Goal: Information Seeking & Learning: Learn about a topic

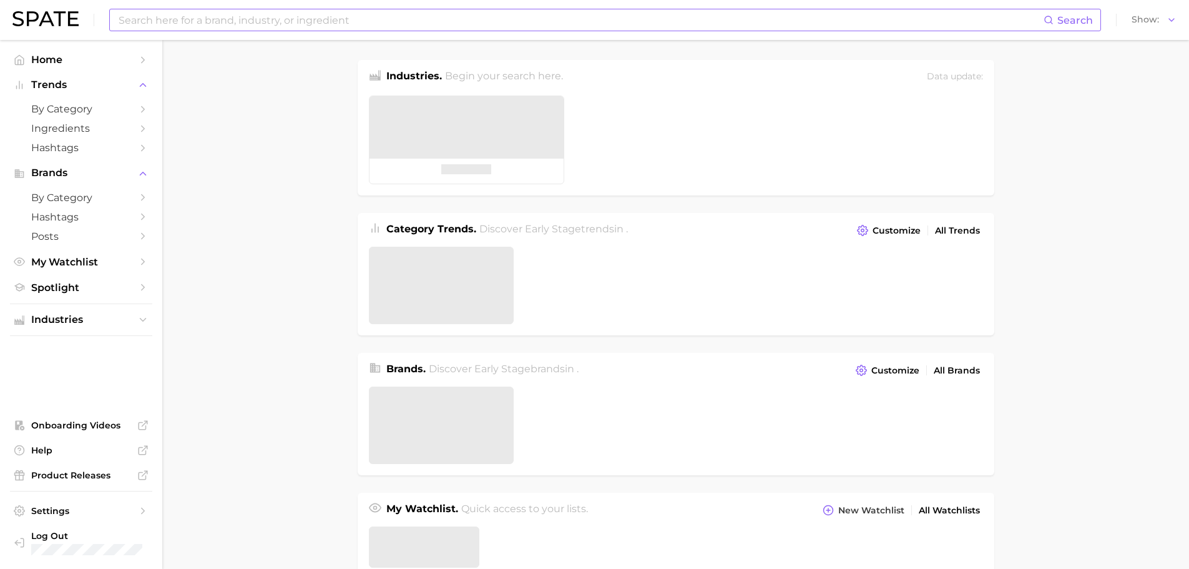
click at [446, 17] on input at bounding box center [580, 19] width 926 height 21
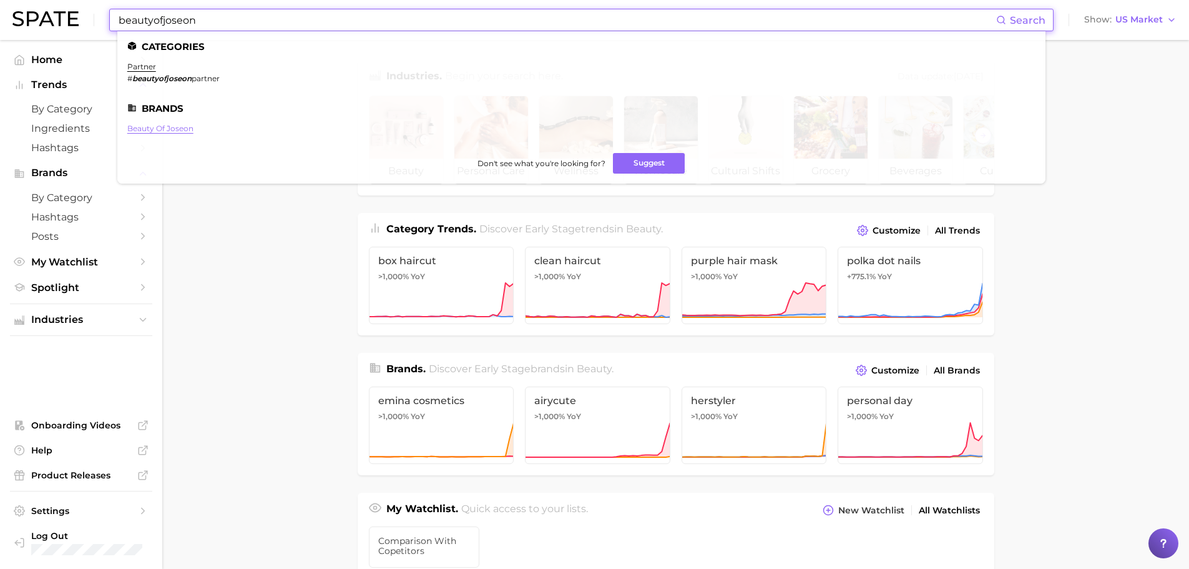
type input "beautyofjoseon"
click at [164, 129] on link "beauty of joseon" at bounding box center [160, 128] width 66 height 9
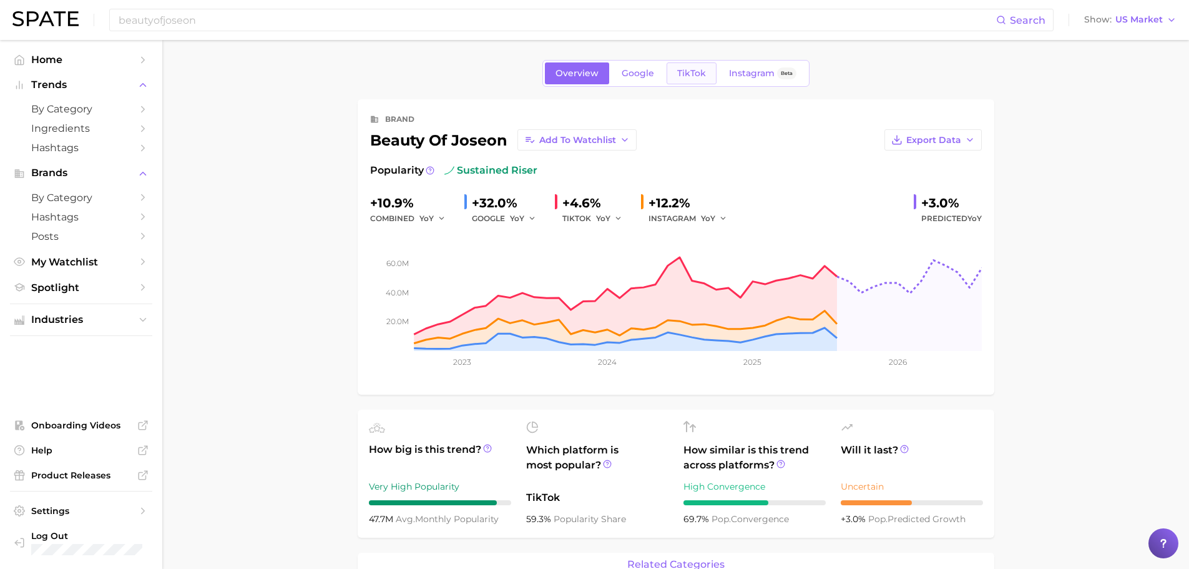
click at [684, 68] on span "TikTok" at bounding box center [691, 73] width 29 height 11
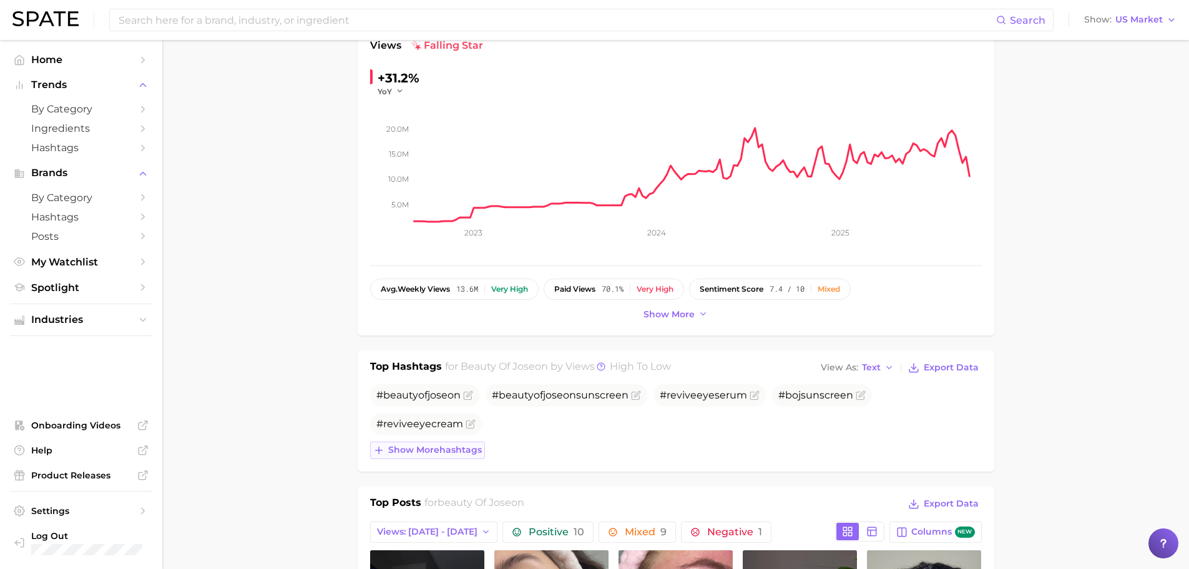
click at [470, 458] on button "Show more hashtags" at bounding box center [427, 449] width 115 height 17
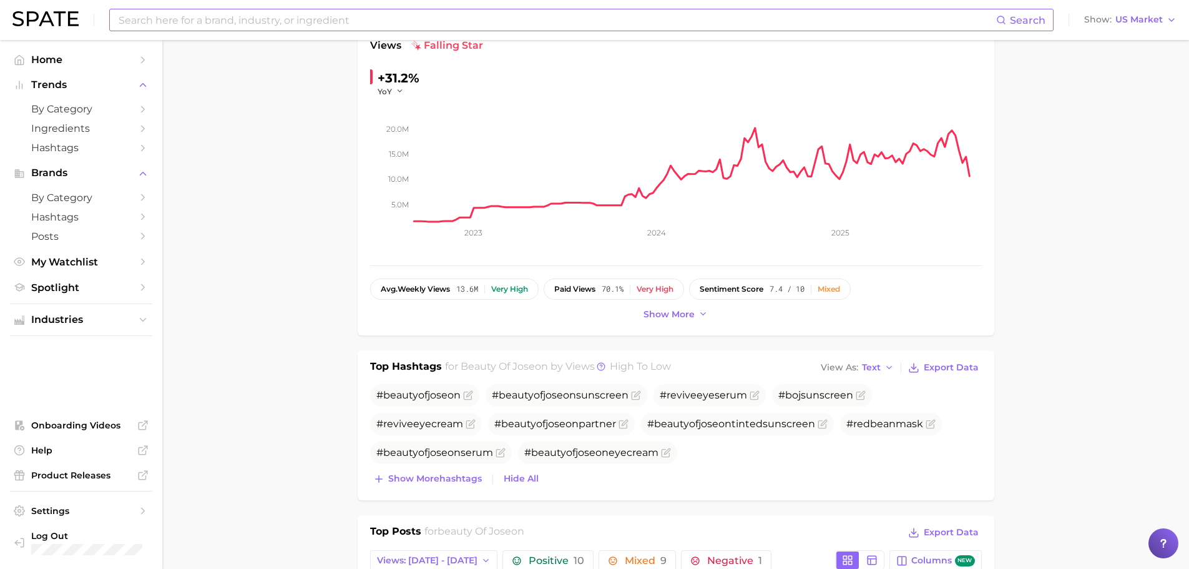
click at [409, 24] on input at bounding box center [556, 19] width 879 height 21
type input "eye serum"
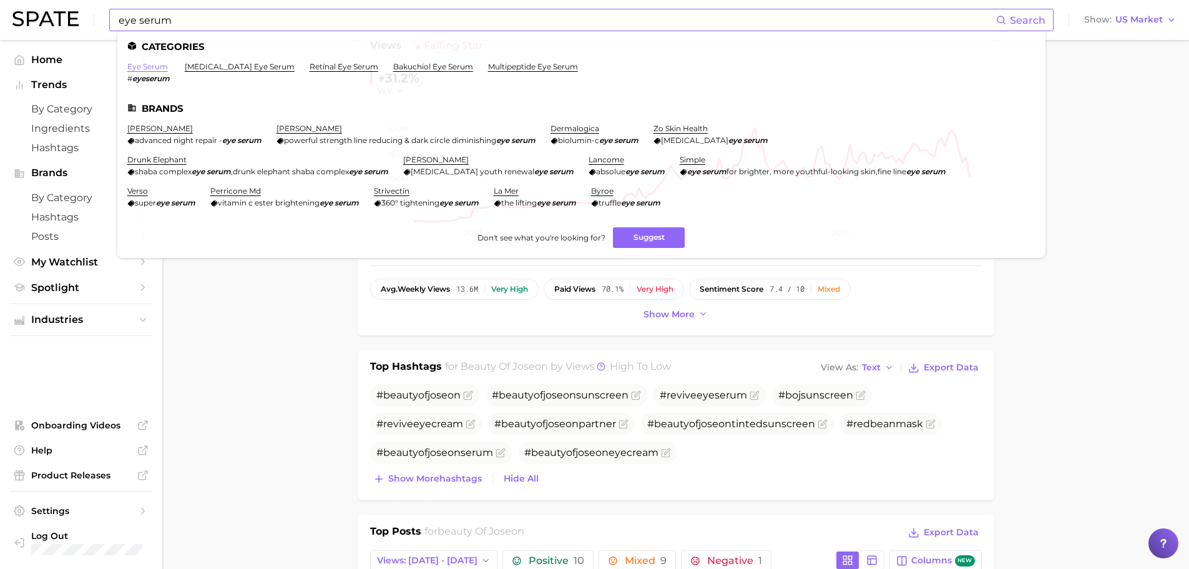
click at [148, 66] on link "eye serum" at bounding box center [147, 66] width 41 height 9
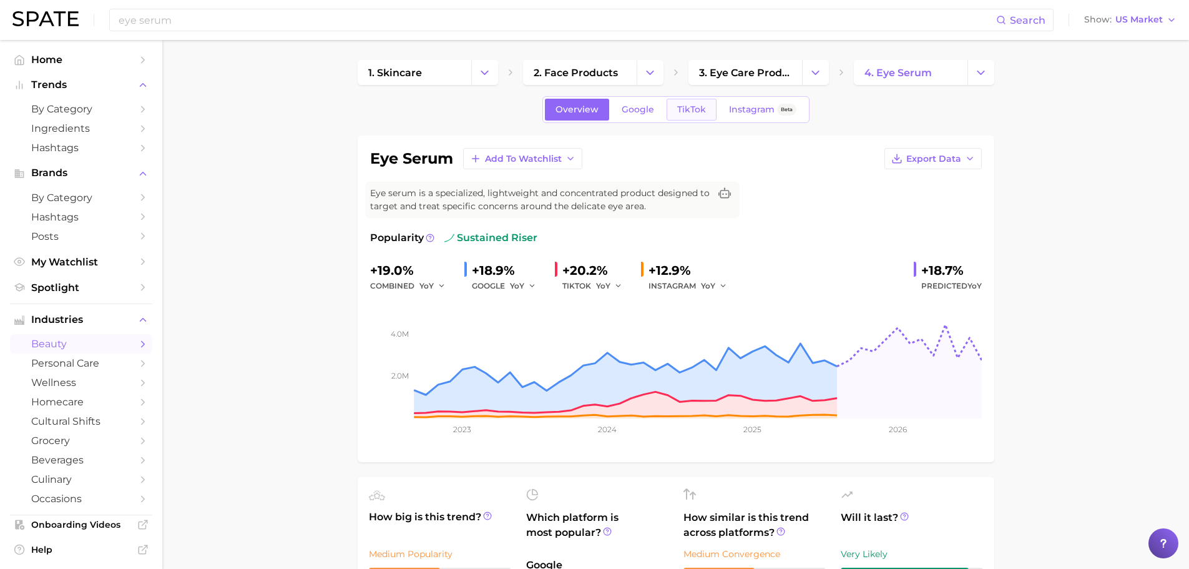
click at [682, 99] on link "TikTok" at bounding box center [692, 110] width 50 height 22
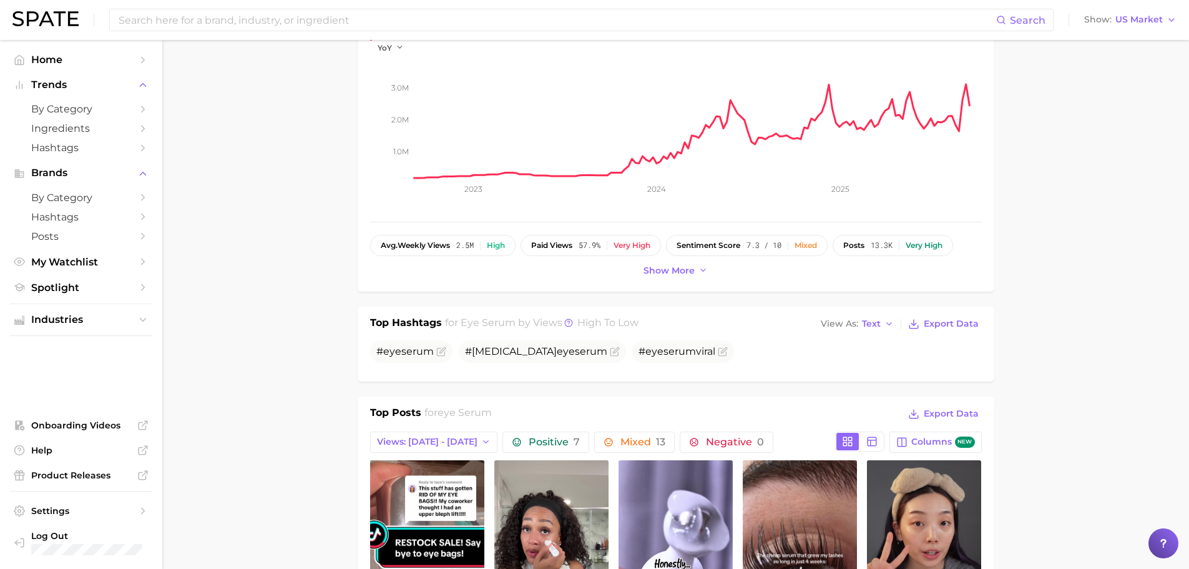
scroll to position [125, 0]
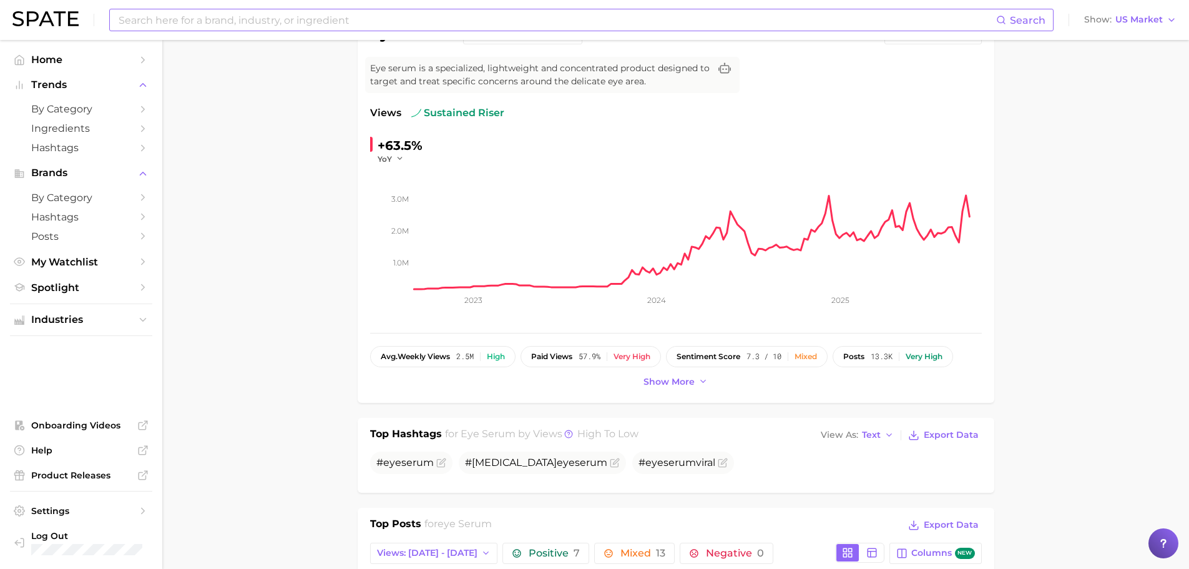
click at [217, 17] on input at bounding box center [556, 19] width 879 height 21
type input "eye cream"
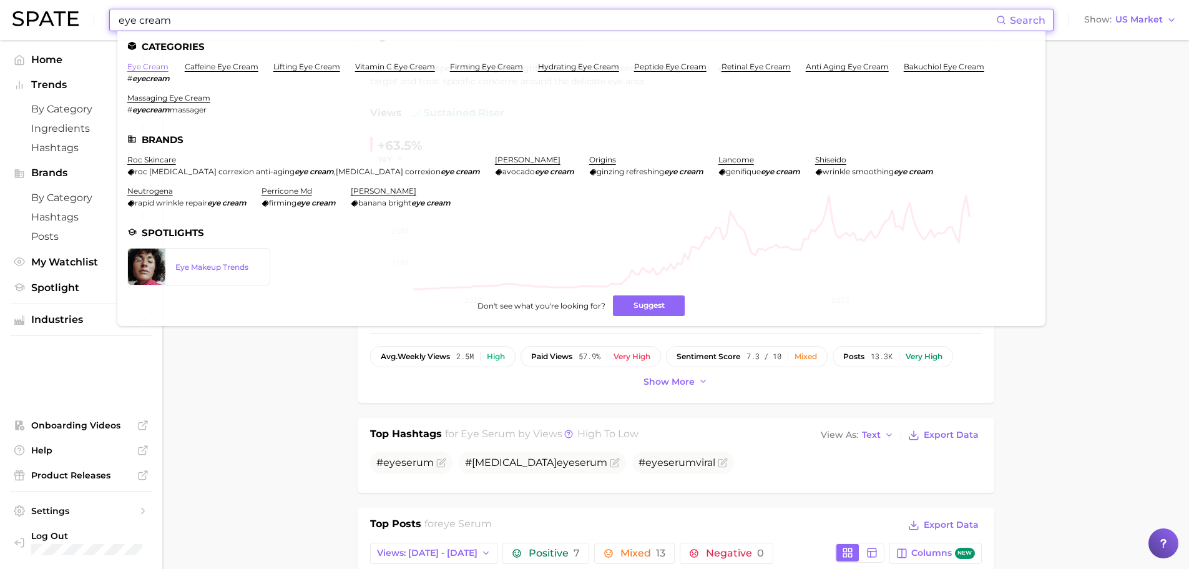
click at [154, 67] on link "eye cream" at bounding box center [147, 66] width 41 height 9
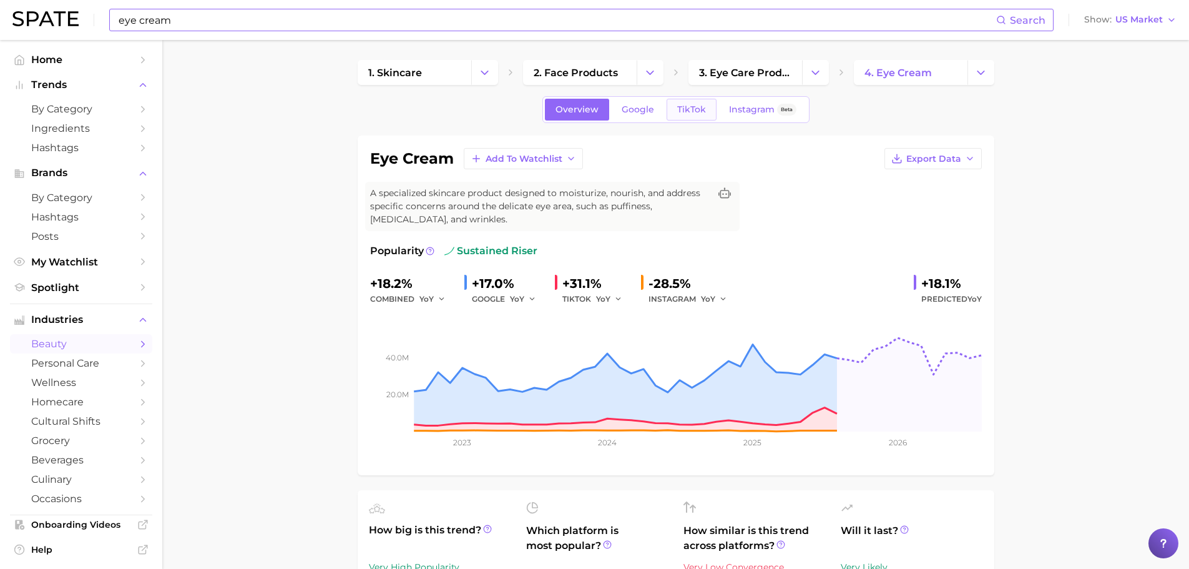
click at [684, 109] on span "TikTok" at bounding box center [691, 109] width 29 height 11
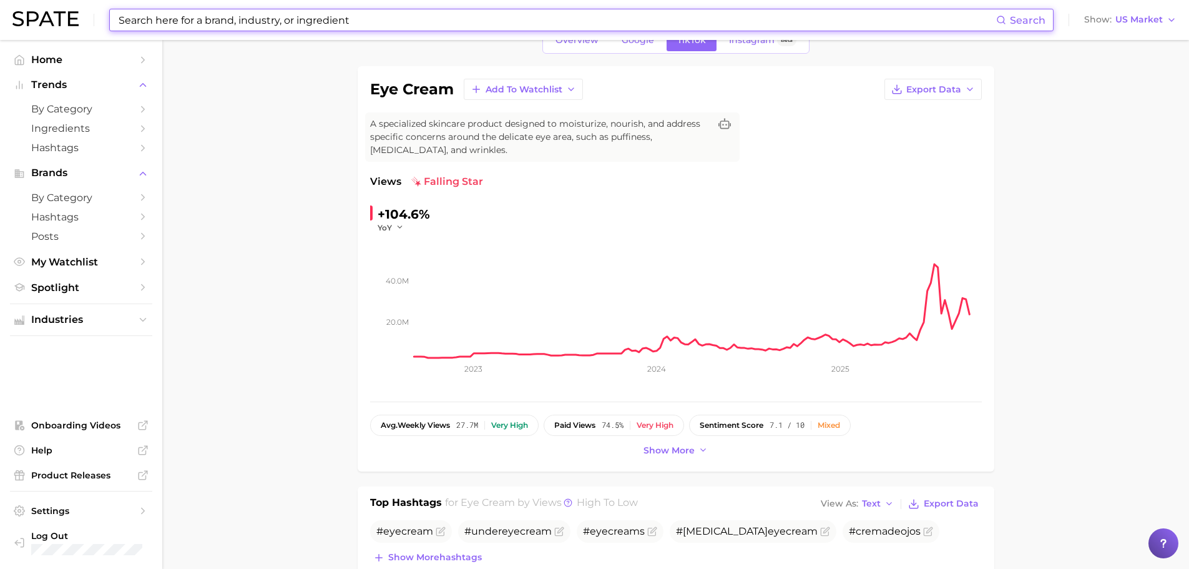
scroll to position [125, 0]
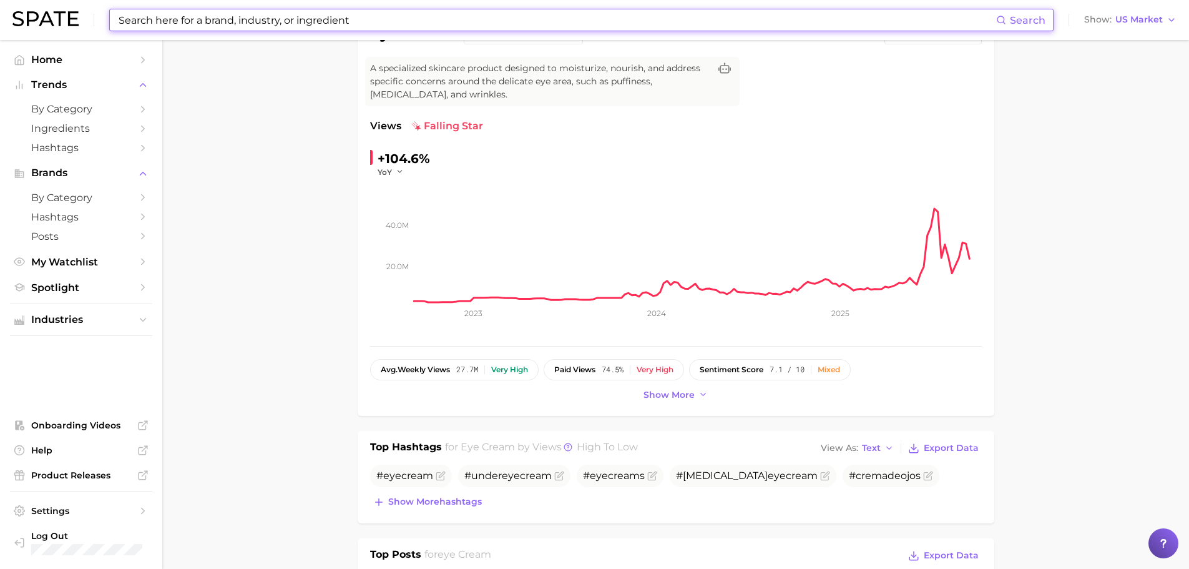
click at [330, 21] on input at bounding box center [556, 19] width 879 height 21
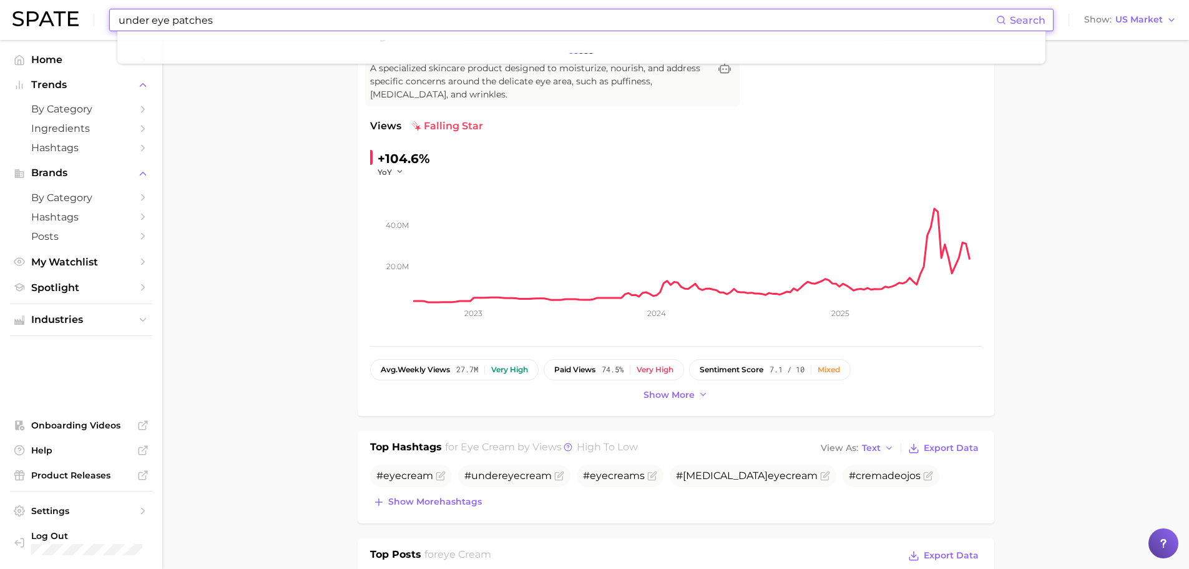
type input "under eye patches"
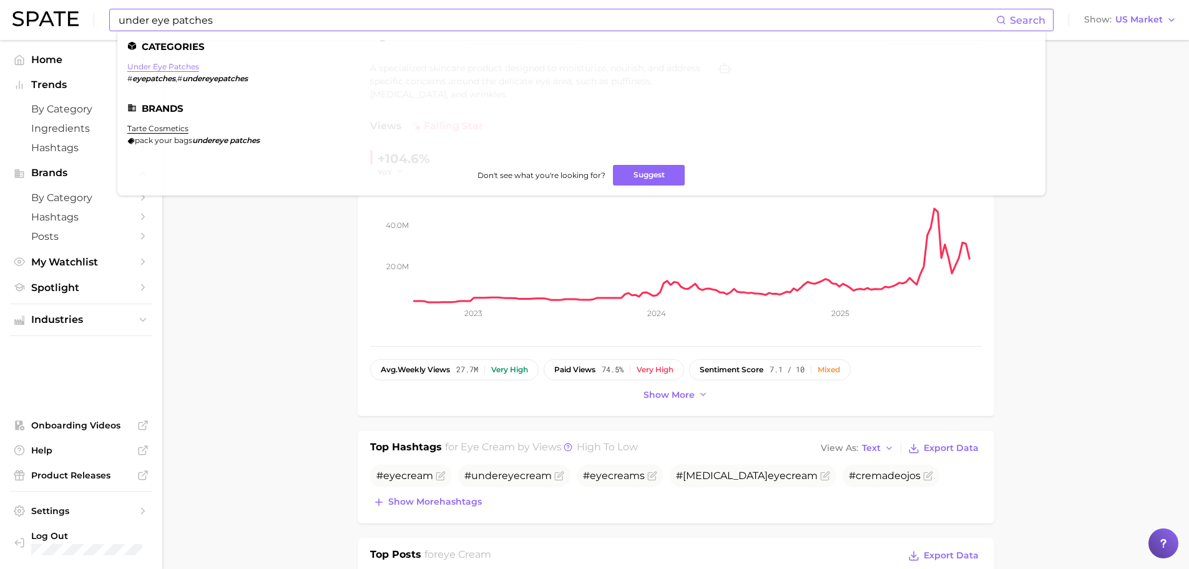
click at [171, 68] on link "under eye patches" at bounding box center [163, 66] width 72 height 9
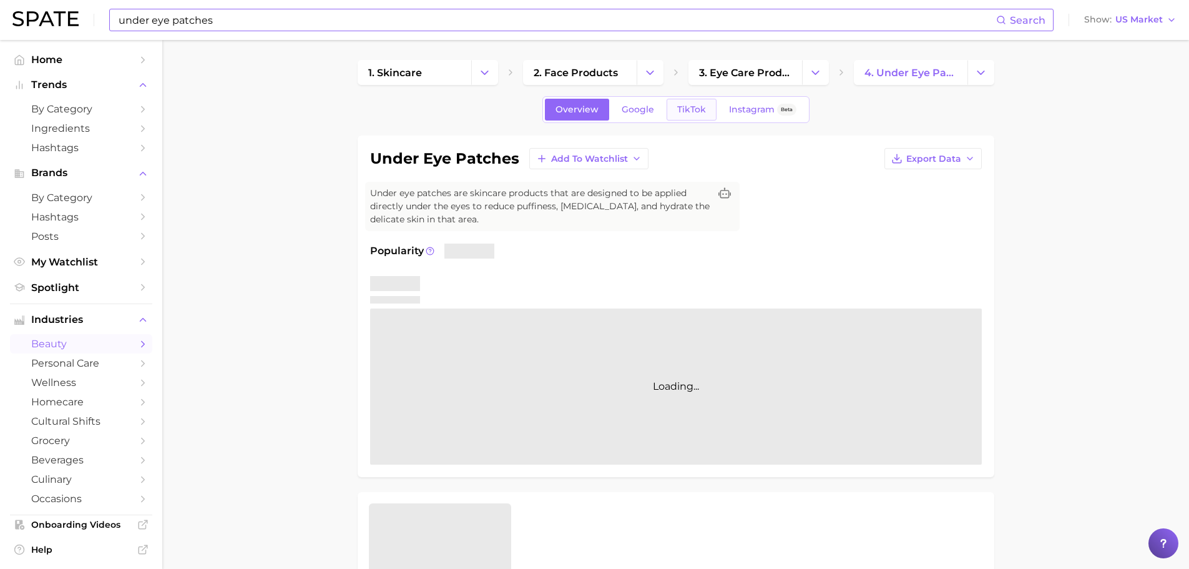
click at [696, 109] on span "TikTok" at bounding box center [691, 109] width 29 height 11
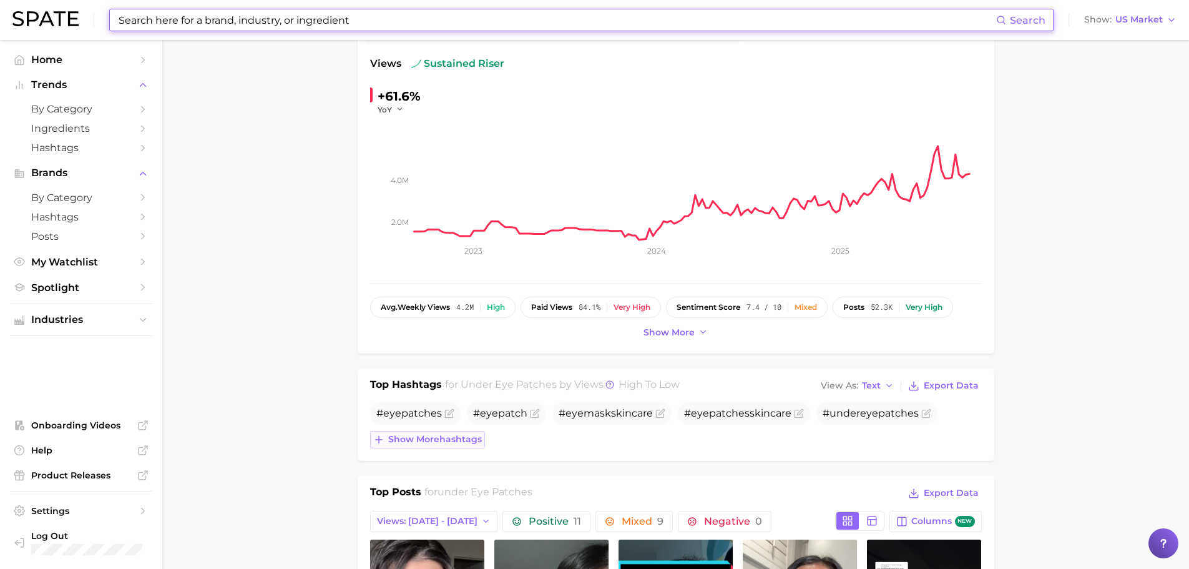
click at [481, 441] on span "Show more hashtags" at bounding box center [435, 439] width 94 height 11
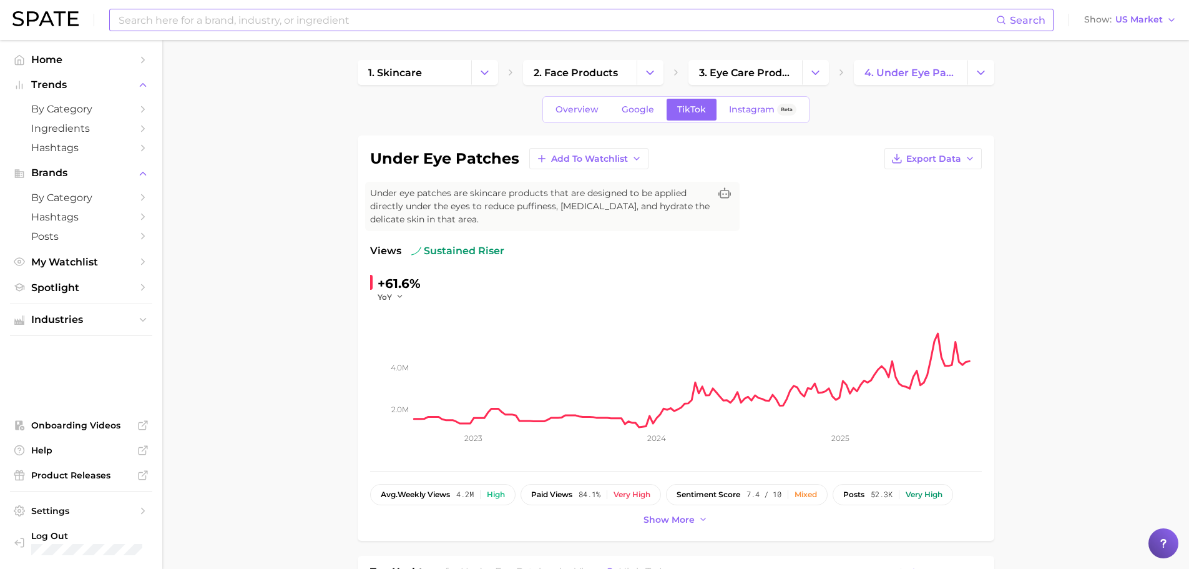
click at [187, 25] on input at bounding box center [556, 19] width 879 height 21
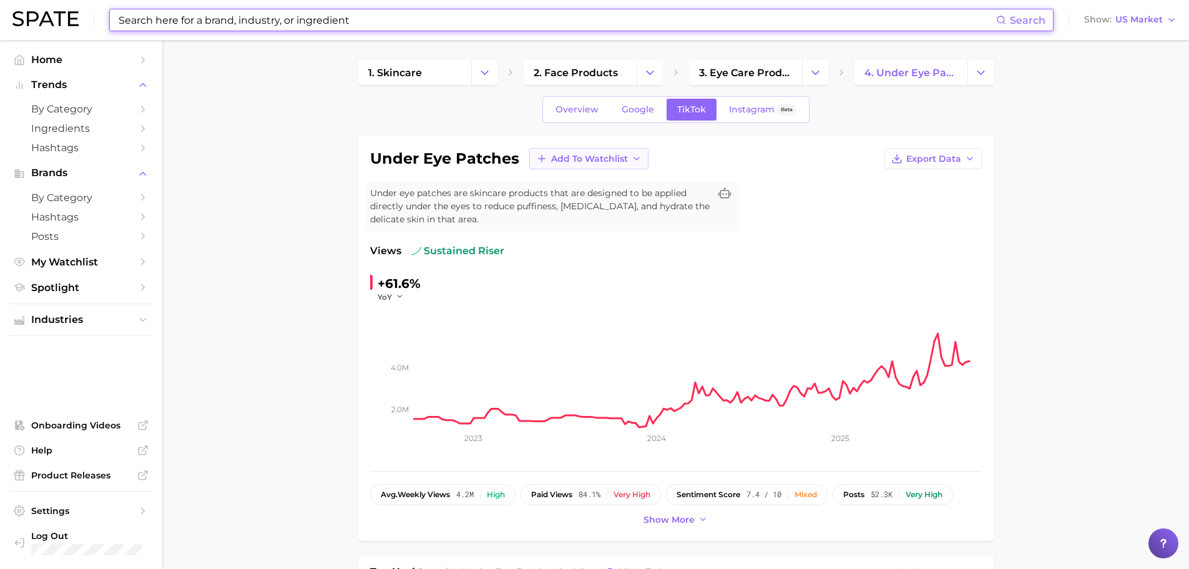
click at [597, 165] on button "Add to Watchlist" at bounding box center [588, 158] width 119 height 21
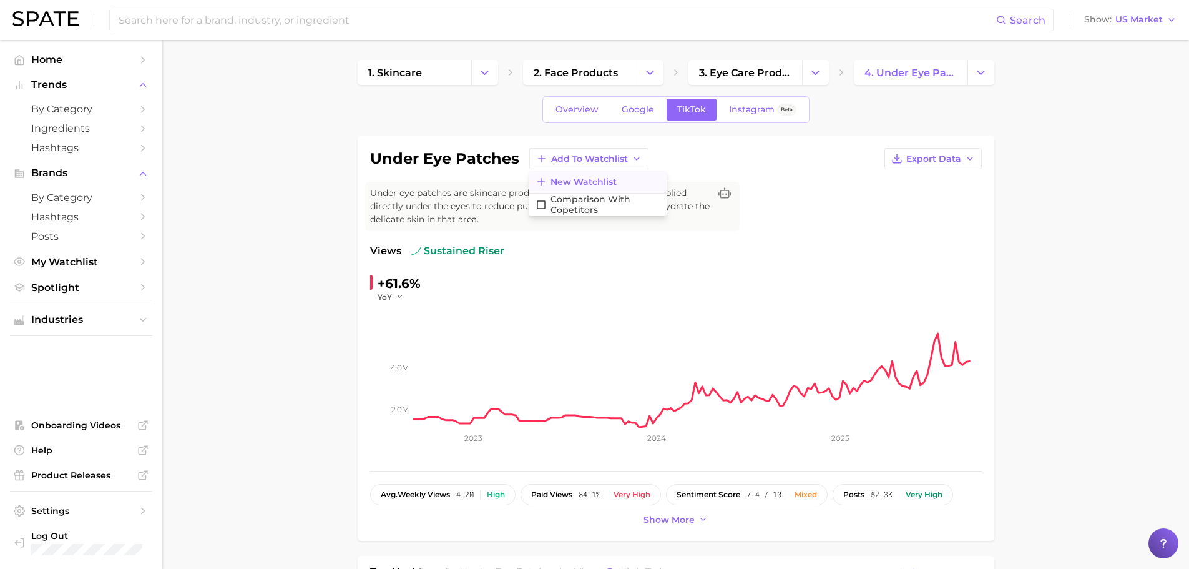
click at [603, 189] on button "New Watchlist" at bounding box center [597, 181] width 137 height 22
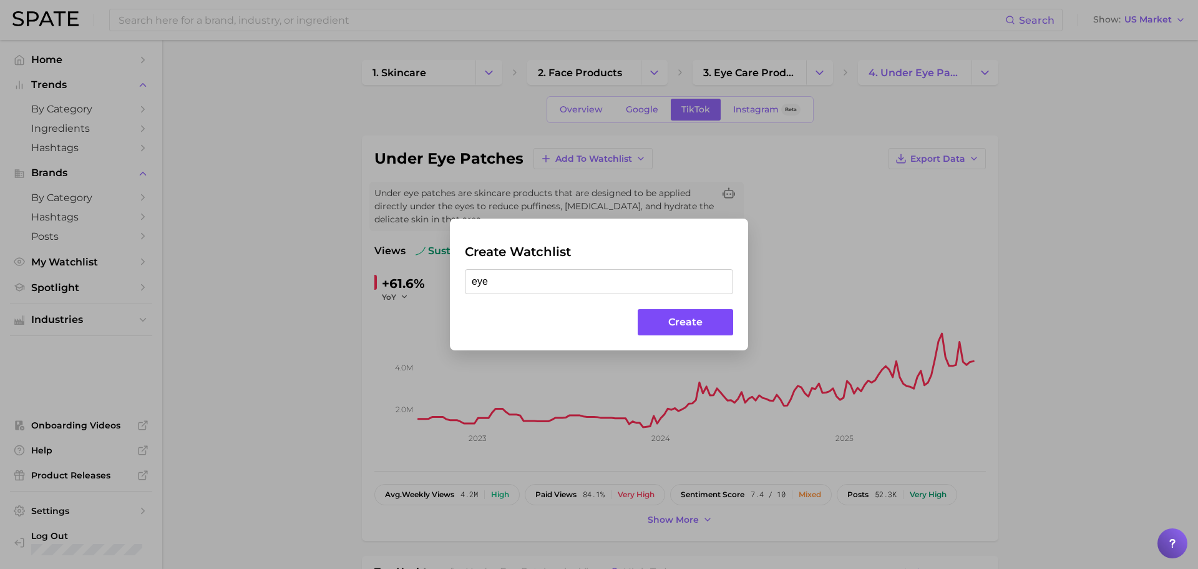
type input "eye"
click at [680, 317] on button "Create" at bounding box center [686, 322] width 96 height 27
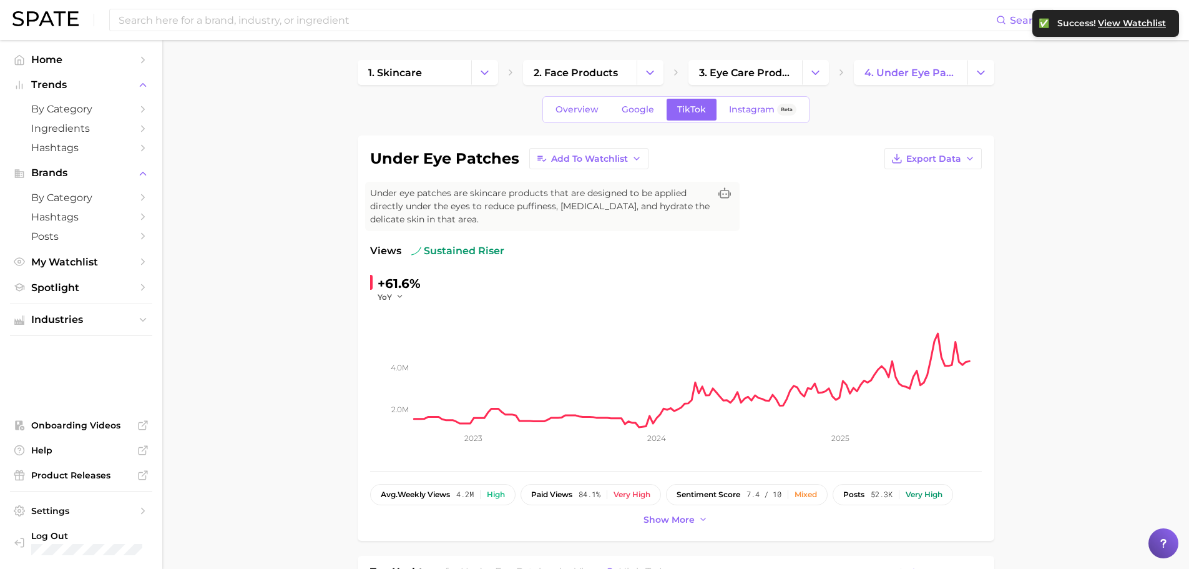
click at [1157, 19] on span "View Watchlist" at bounding box center [1132, 23] width 68 height 11
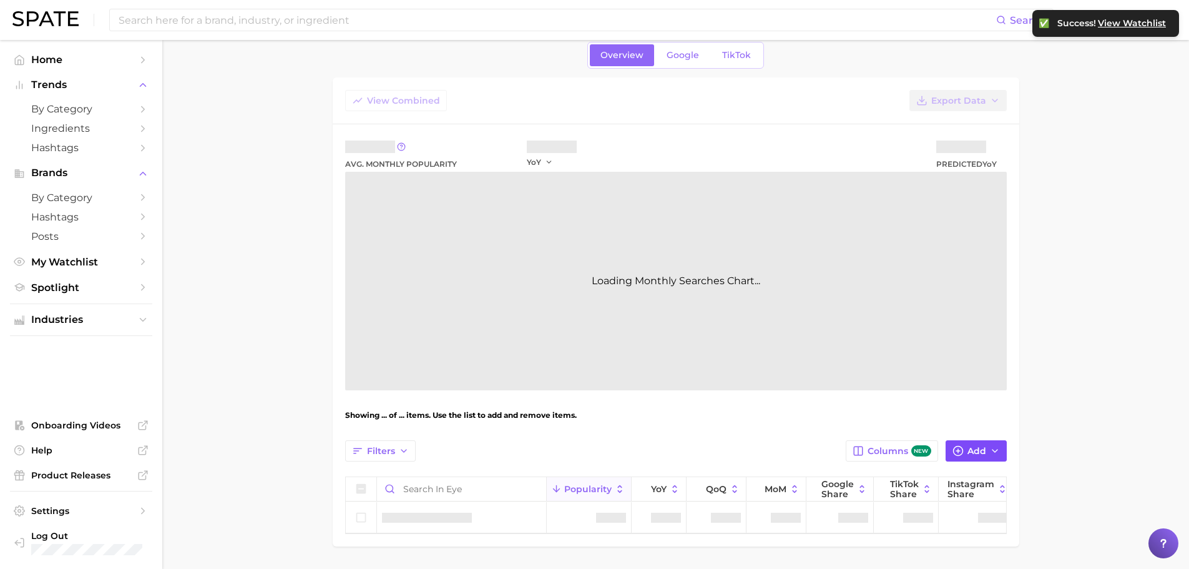
scroll to position [97, 0]
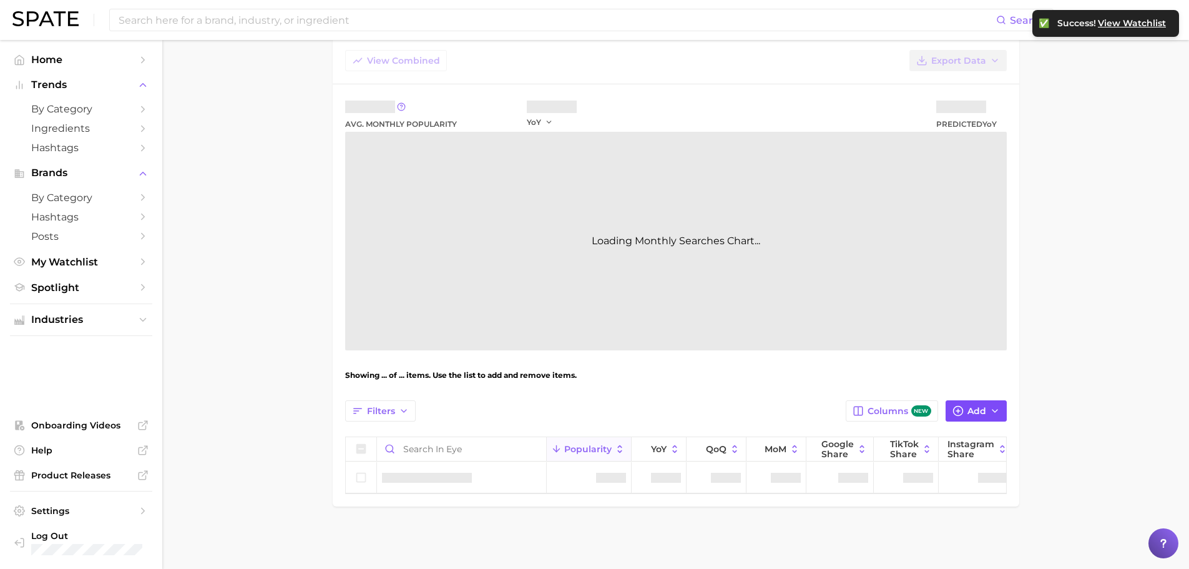
click at [955, 407] on icon "button" at bounding box center [958, 410] width 11 height 11
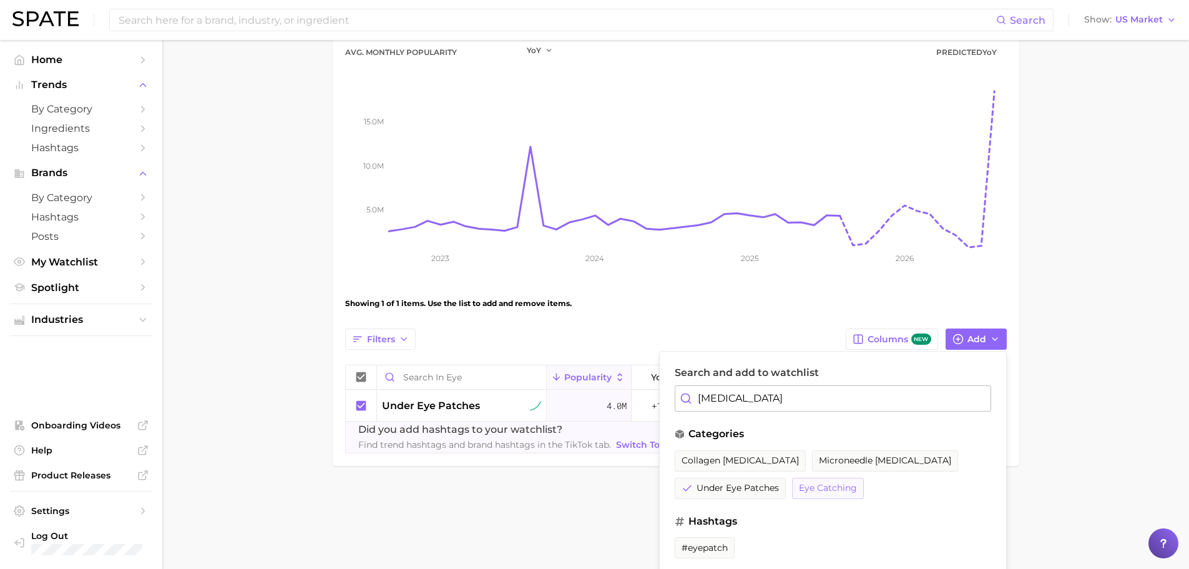
scroll to position [165, 0]
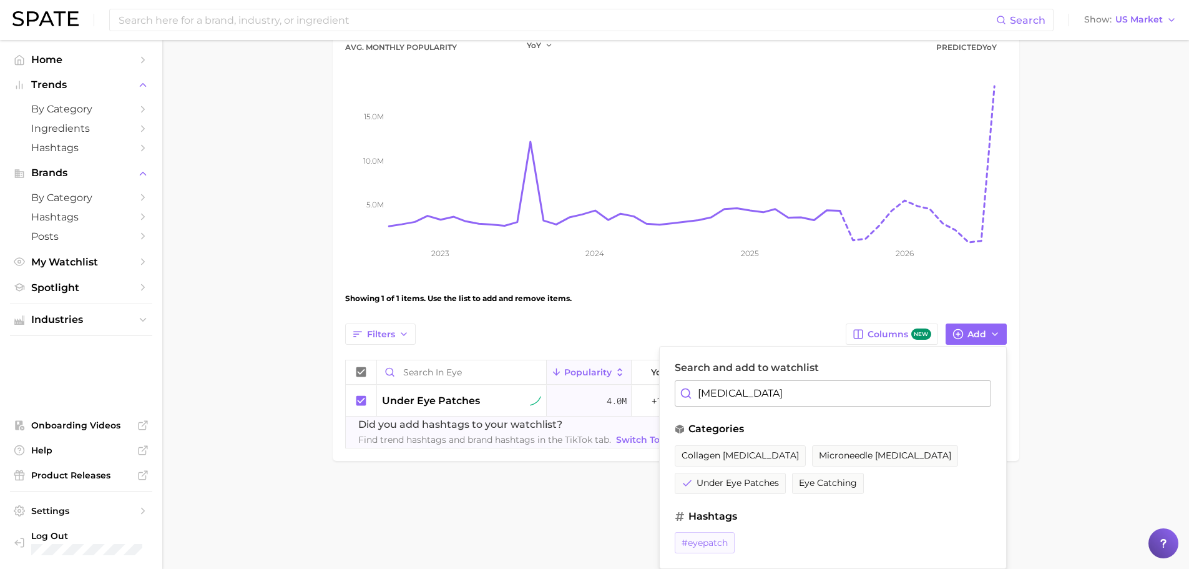
type input "[MEDICAL_DATA]"
click at [698, 537] on span "#eyepatch" at bounding box center [705, 542] width 46 height 11
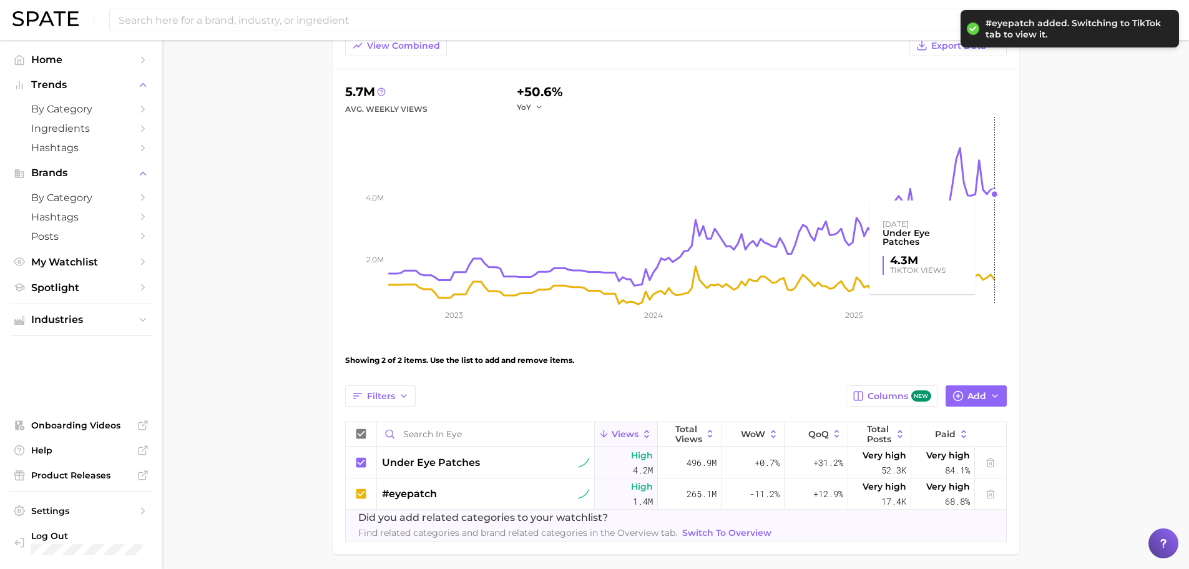
scroll to position [125, 0]
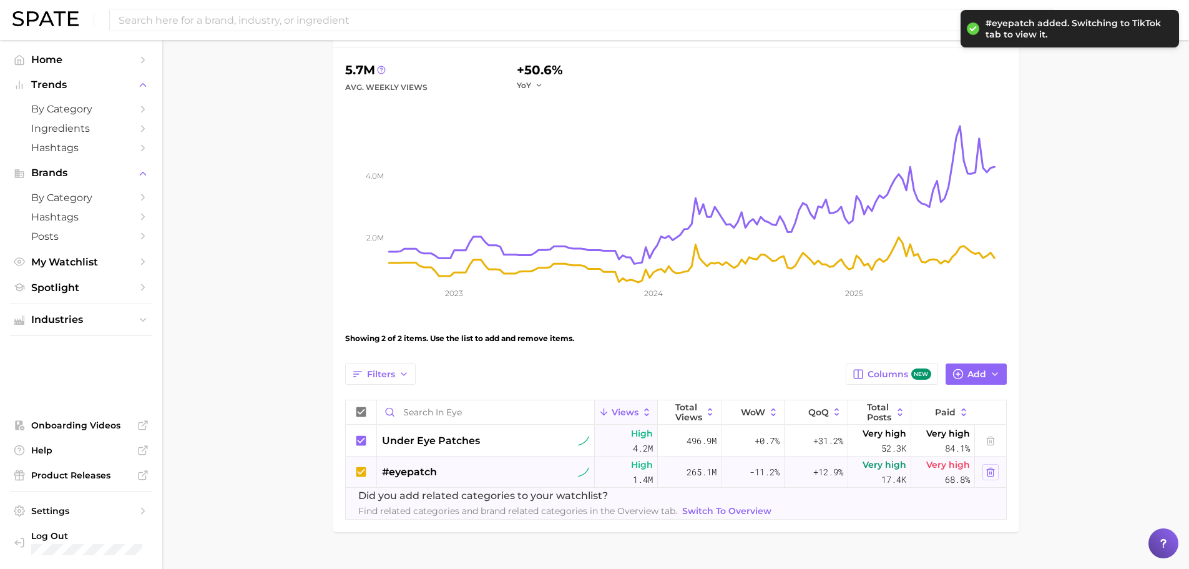
click at [986, 473] on icon at bounding box center [991, 472] width 10 height 10
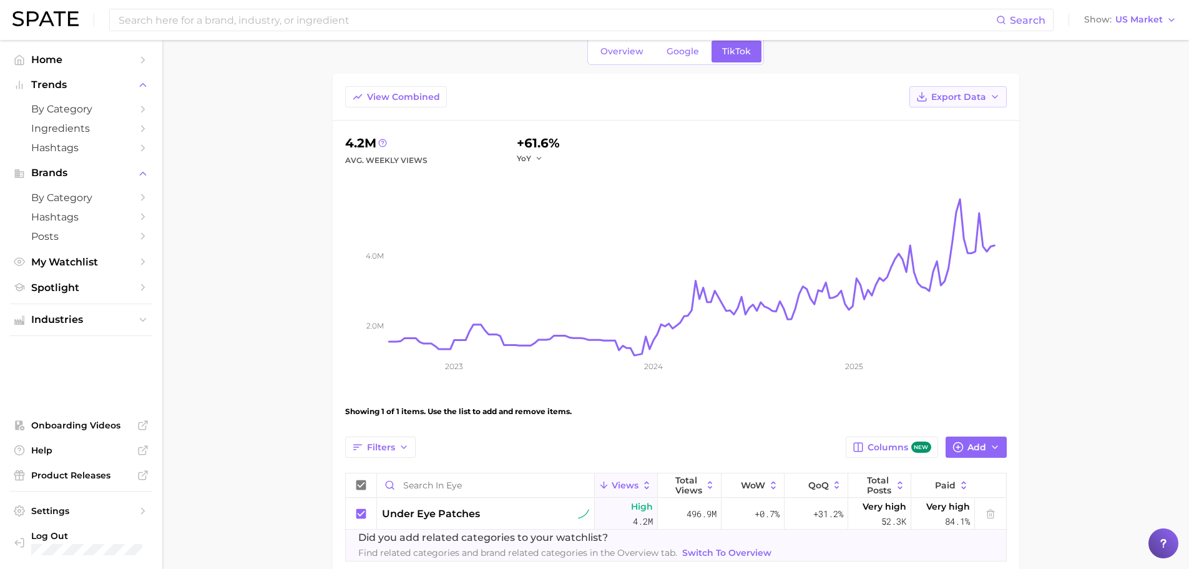
scroll to position [0, 0]
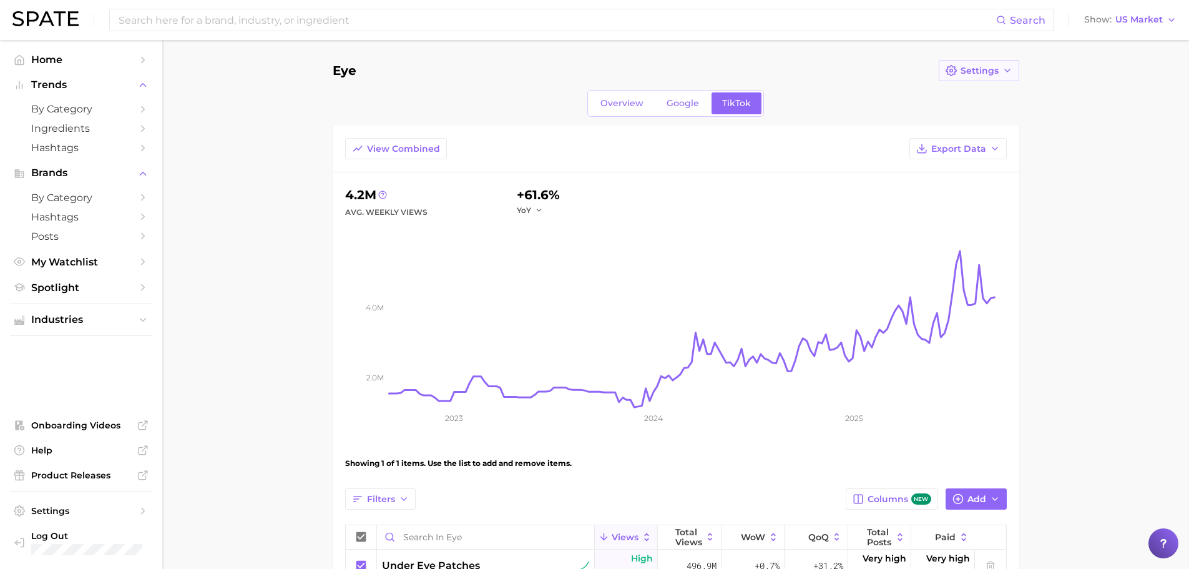
click at [964, 71] on span "Settings" at bounding box center [980, 71] width 38 height 11
click at [1031, 138] on button "Delete" at bounding box center [1007, 139] width 137 height 22
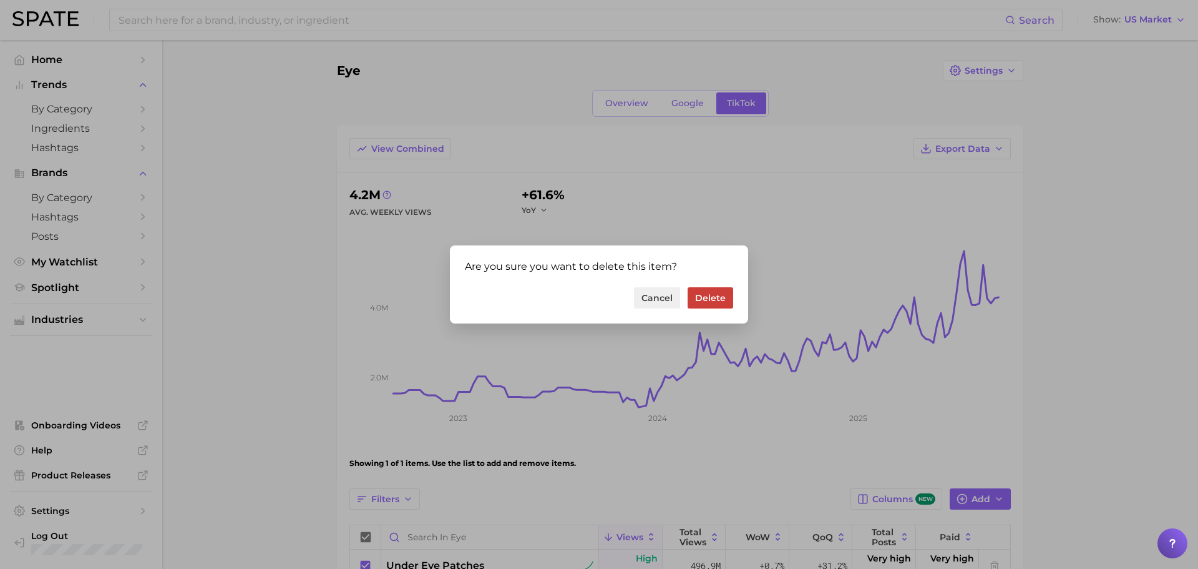
click at [718, 299] on button "Delete" at bounding box center [711, 297] width 46 height 21
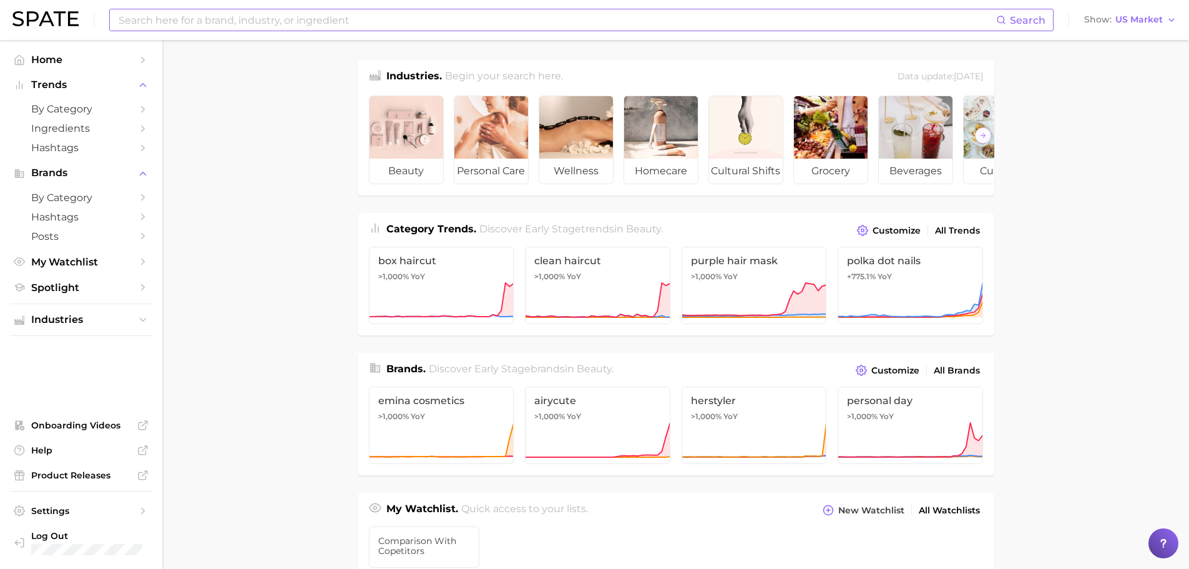
click at [275, 22] on input at bounding box center [556, 19] width 879 height 21
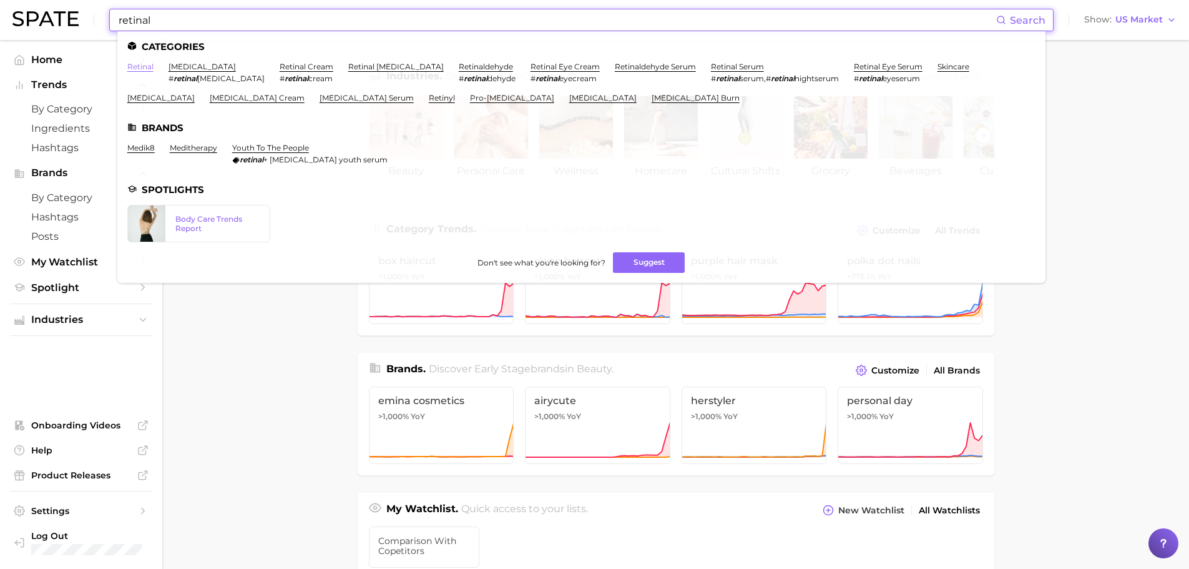
type input "retinal"
click at [138, 68] on link "retinal" at bounding box center [140, 66] width 26 height 9
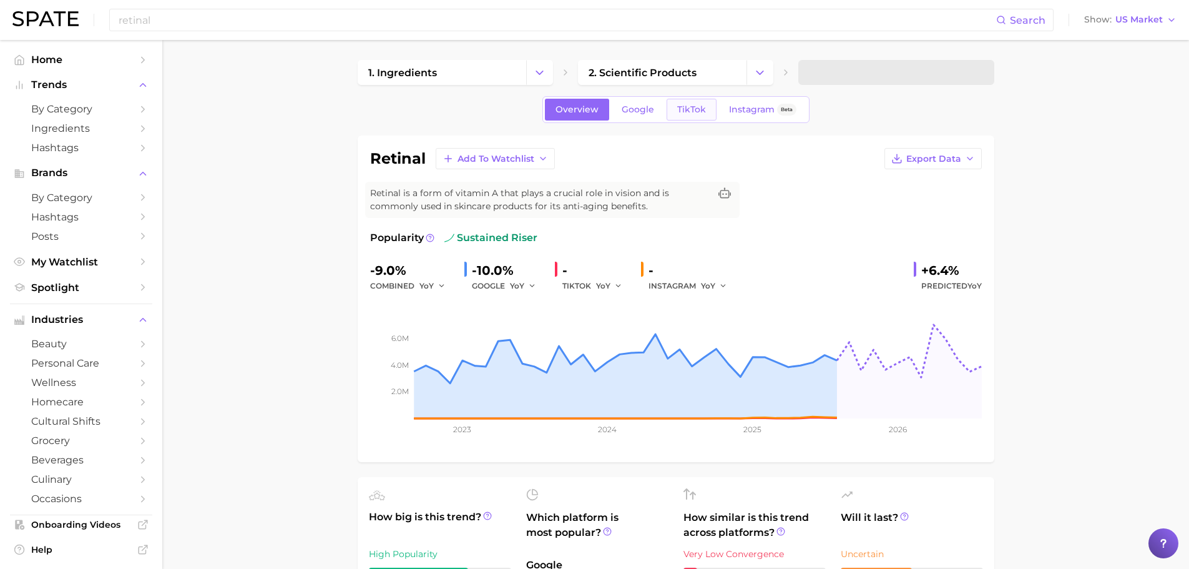
click at [680, 116] on link "TikTok" at bounding box center [692, 110] width 50 height 22
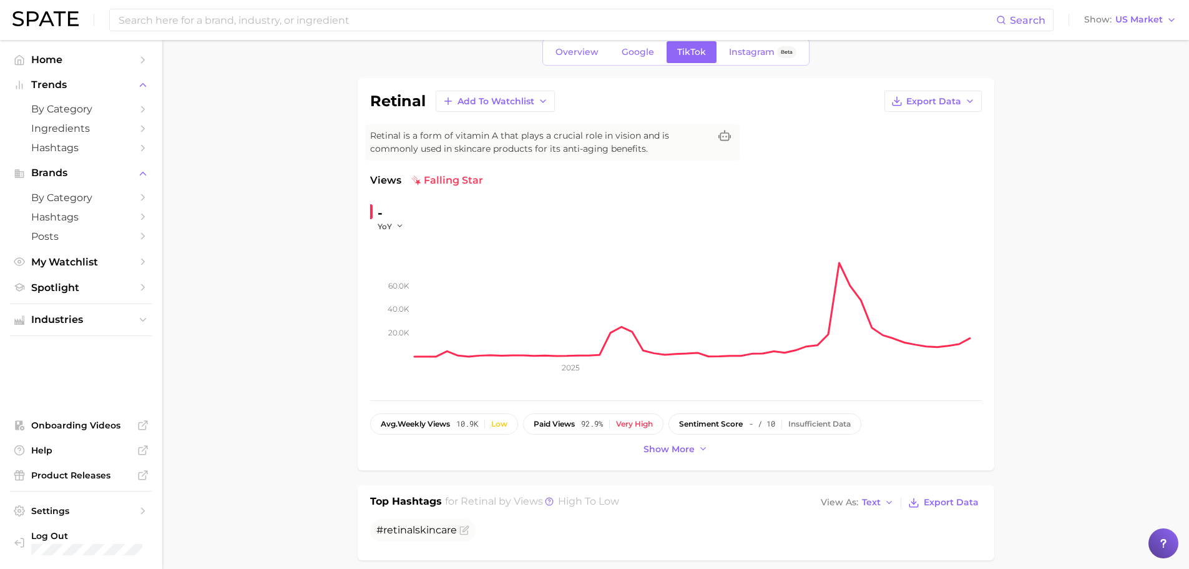
scroll to position [125, 0]
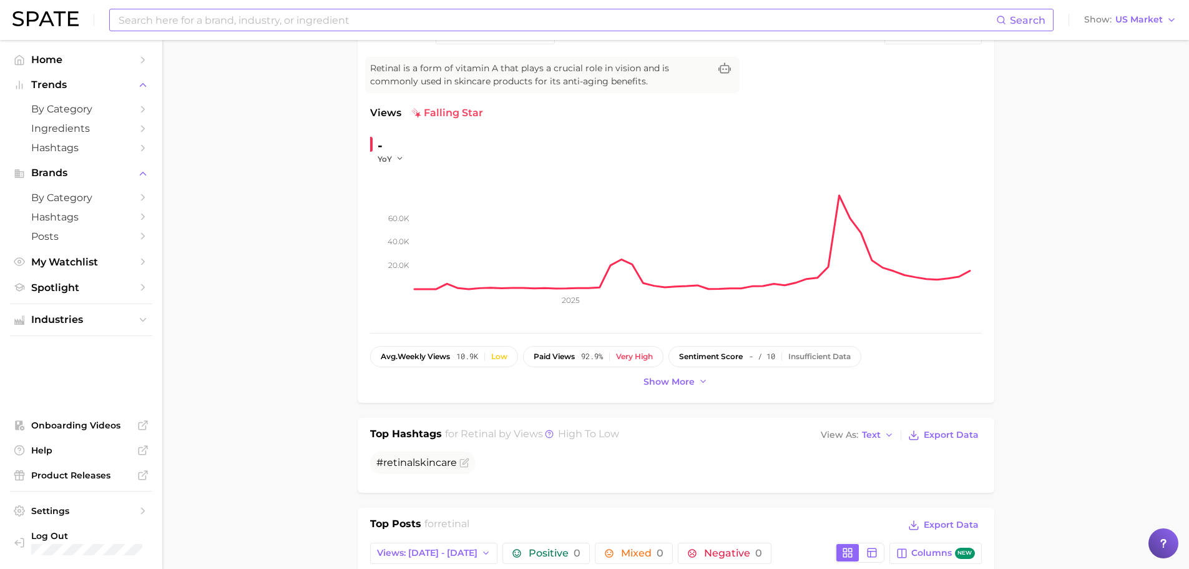
click at [140, 27] on input at bounding box center [556, 19] width 879 height 21
type input "collagen"
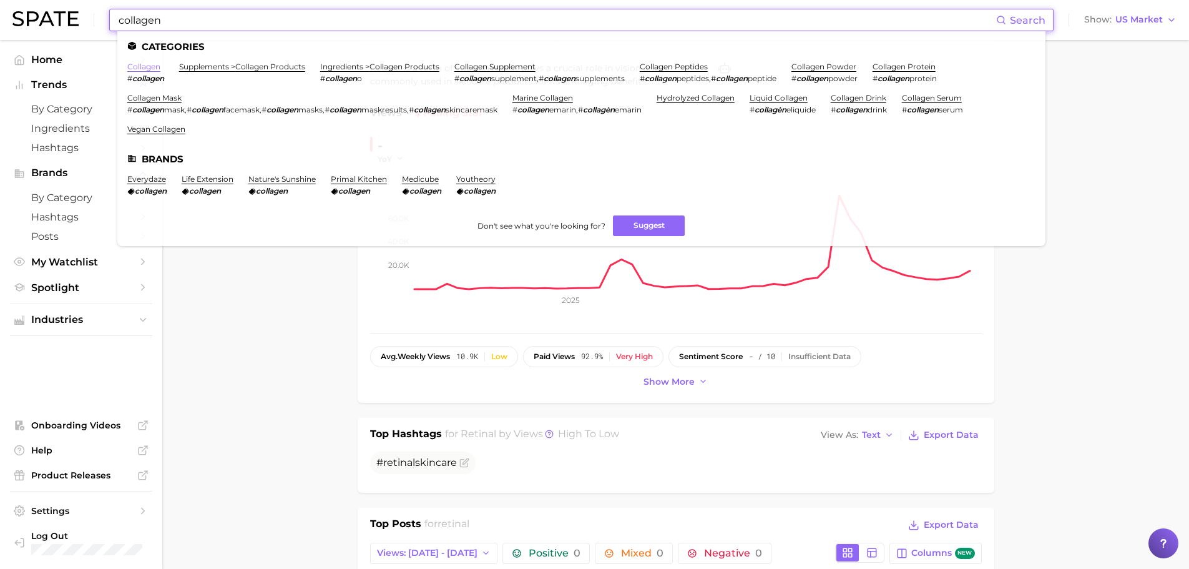
click at [155, 67] on link "collagen" at bounding box center [143, 66] width 33 height 9
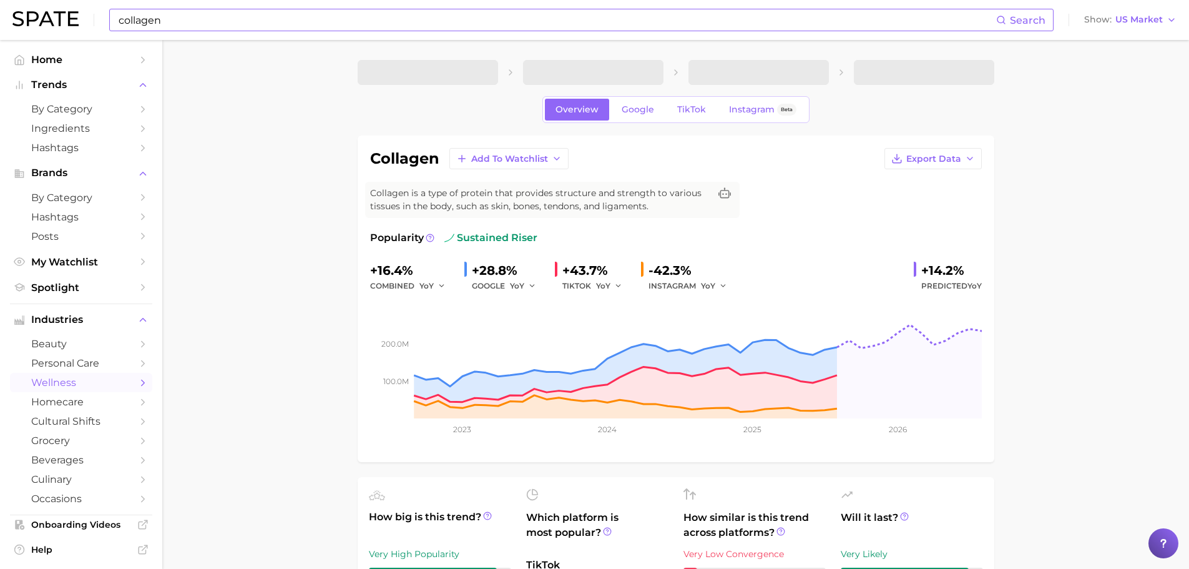
scroll to position [62, 0]
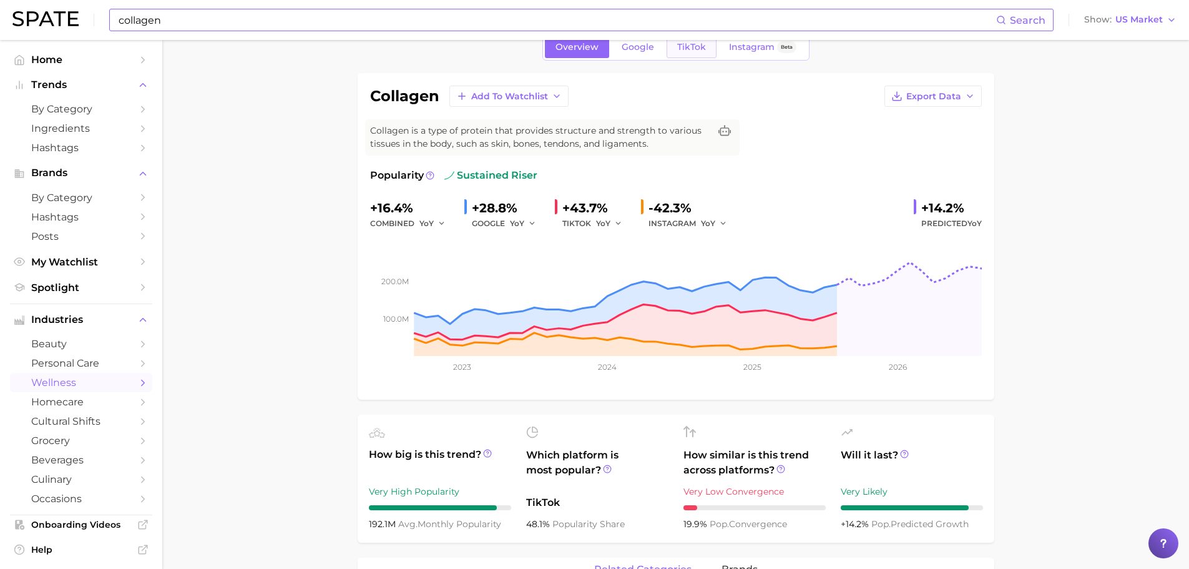
click at [680, 50] on span "TikTok" at bounding box center [691, 47] width 29 height 11
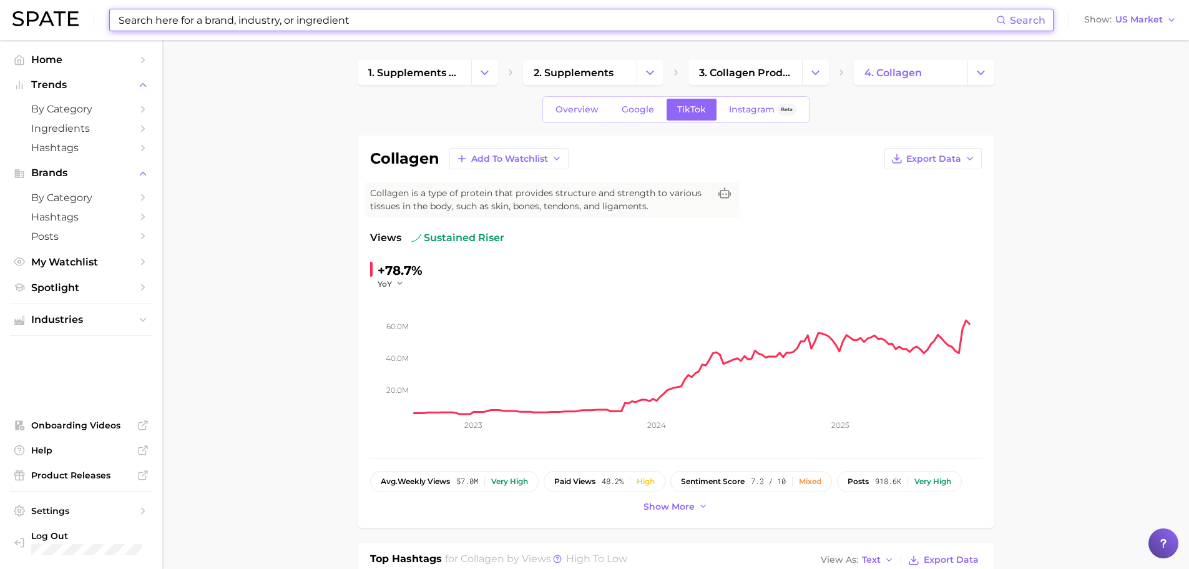
click at [303, 17] on input at bounding box center [556, 19] width 879 height 21
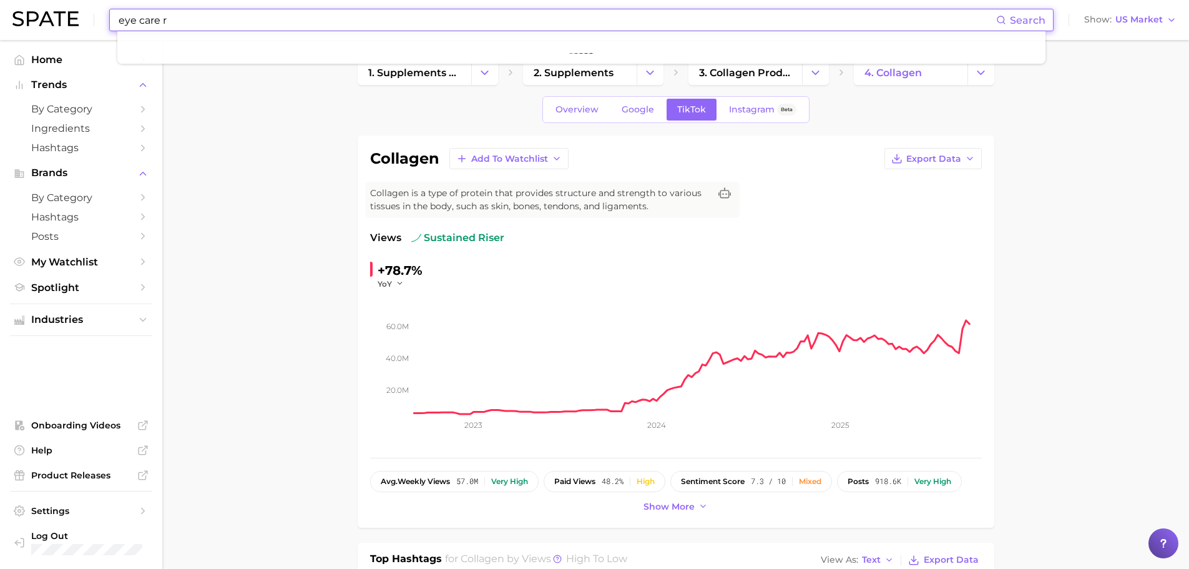
type input "eye care"
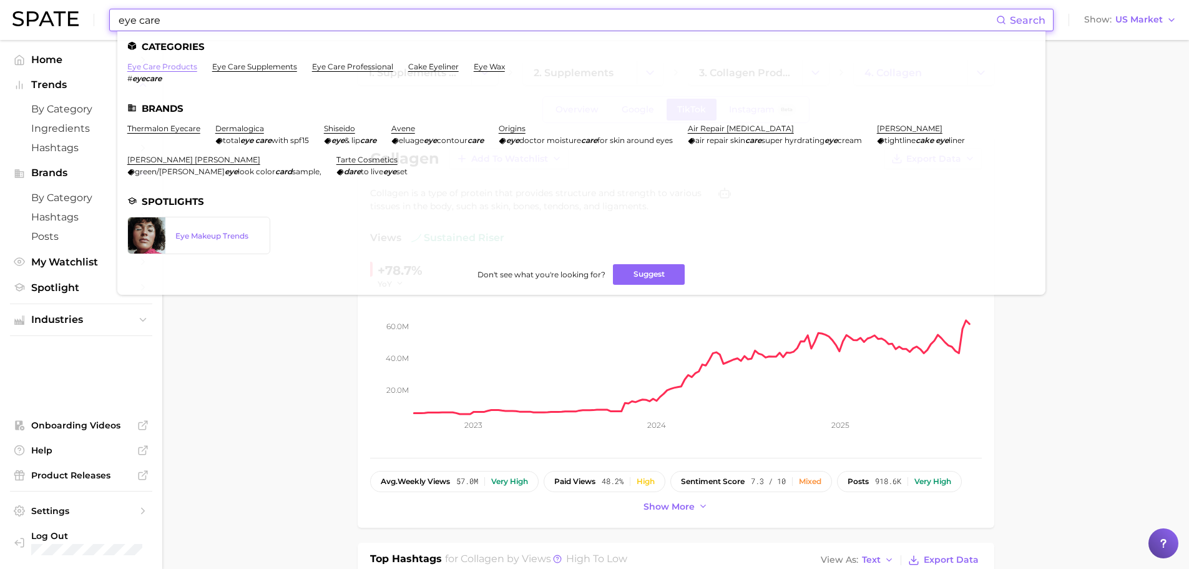
click at [160, 66] on link "eye care products" at bounding box center [162, 66] width 70 height 9
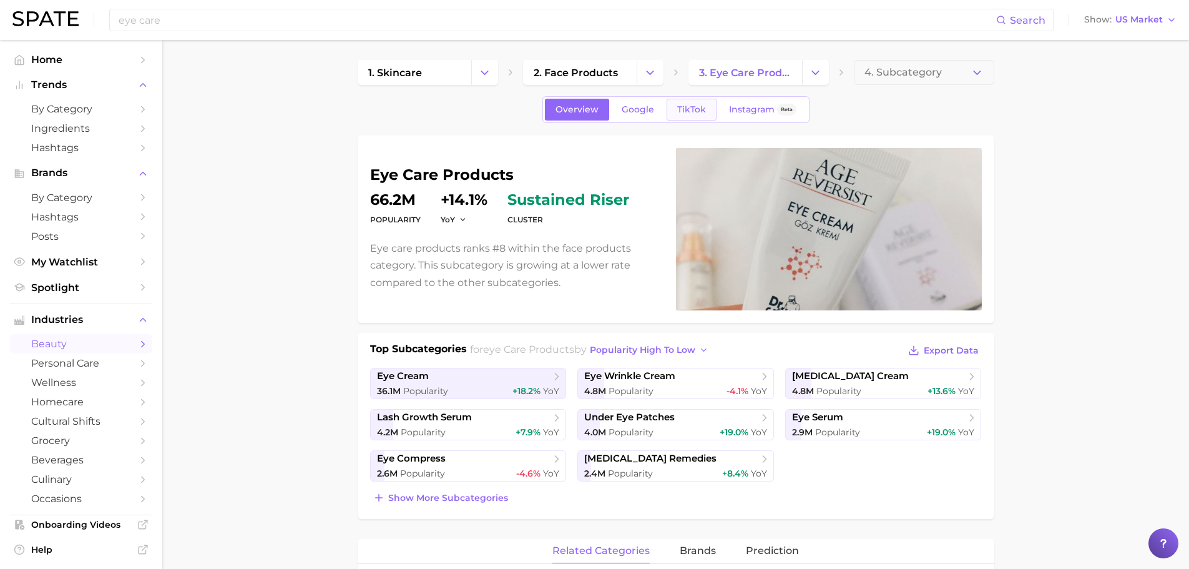
click at [711, 100] on link "TikTok" at bounding box center [692, 110] width 50 height 22
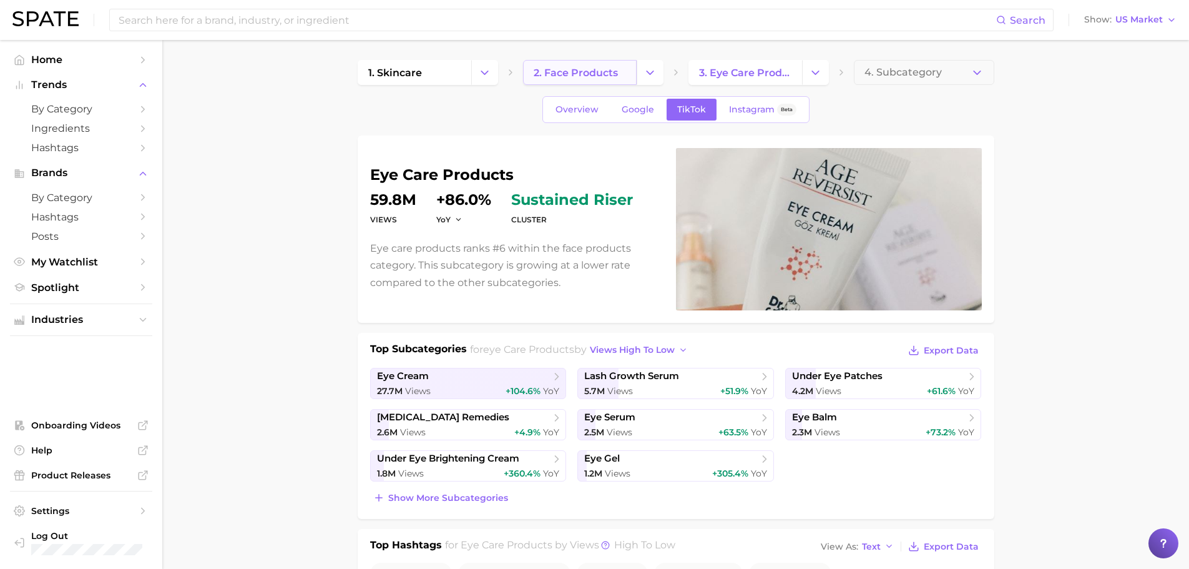
click at [562, 66] on link "2. face products" at bounding box center [580, 72] width 114 height 25
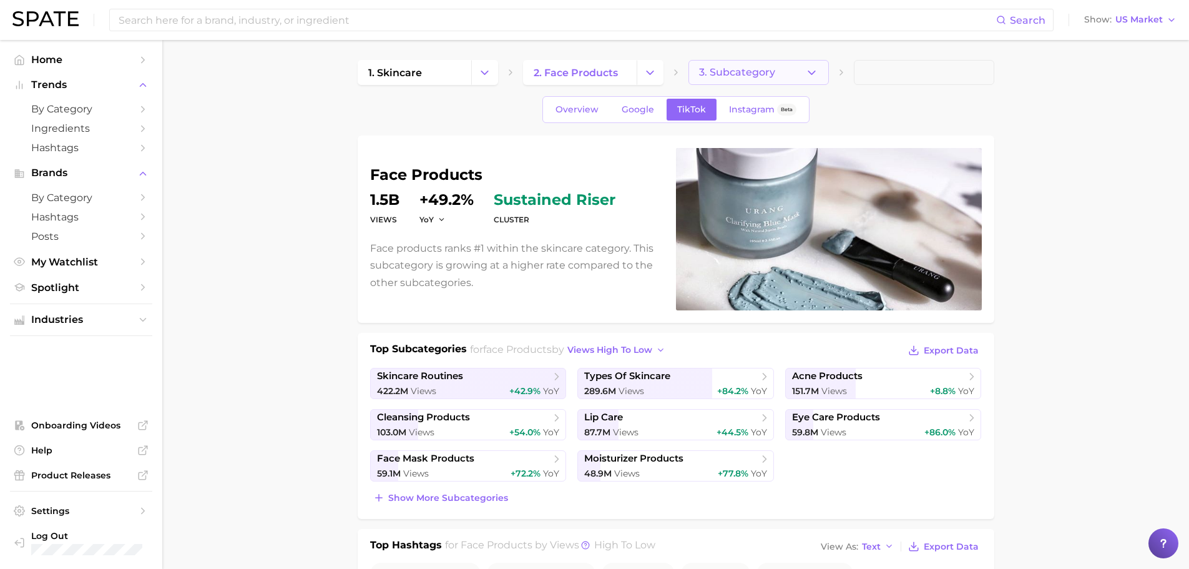
click at [765, 77] on span "3. Subcategory" at bounding box center [737, 72] width 76 height 11
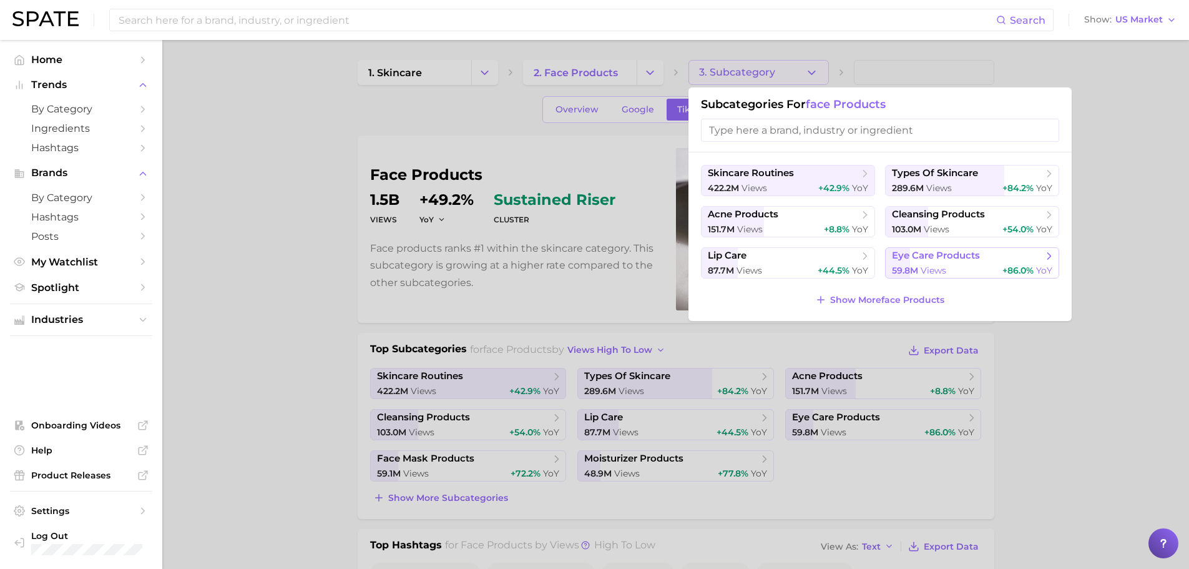
click at [954, 272] on div "59.8m views +86.0% YoY" at bounding box center [972, 271] width 160 height 12
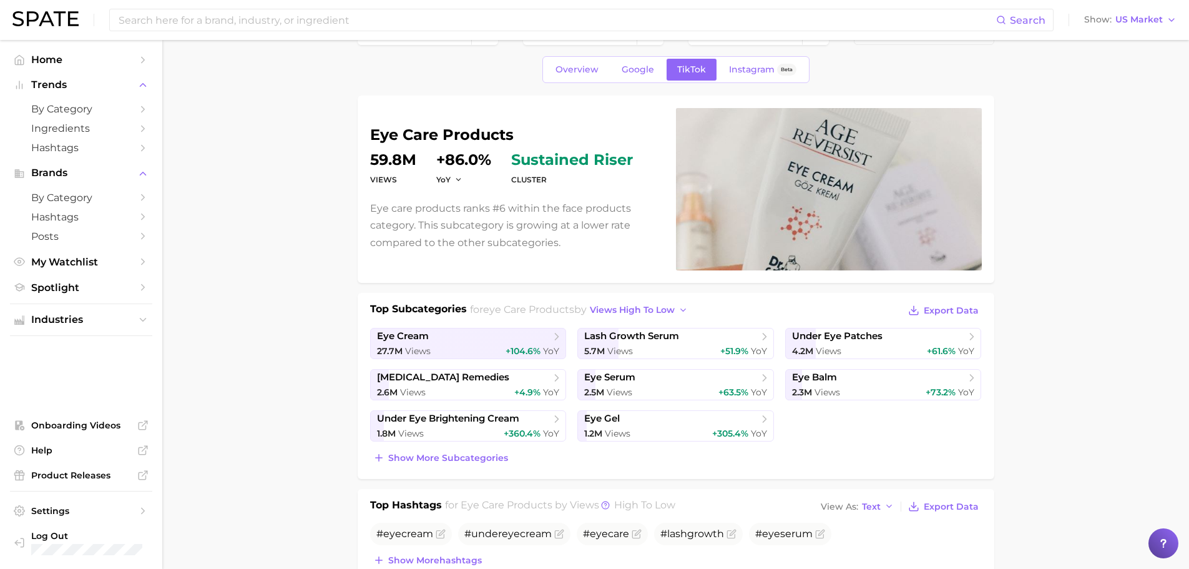
scroll to position [62, 0]
